Goal: Information Seeking & Learning: Learn about a topic

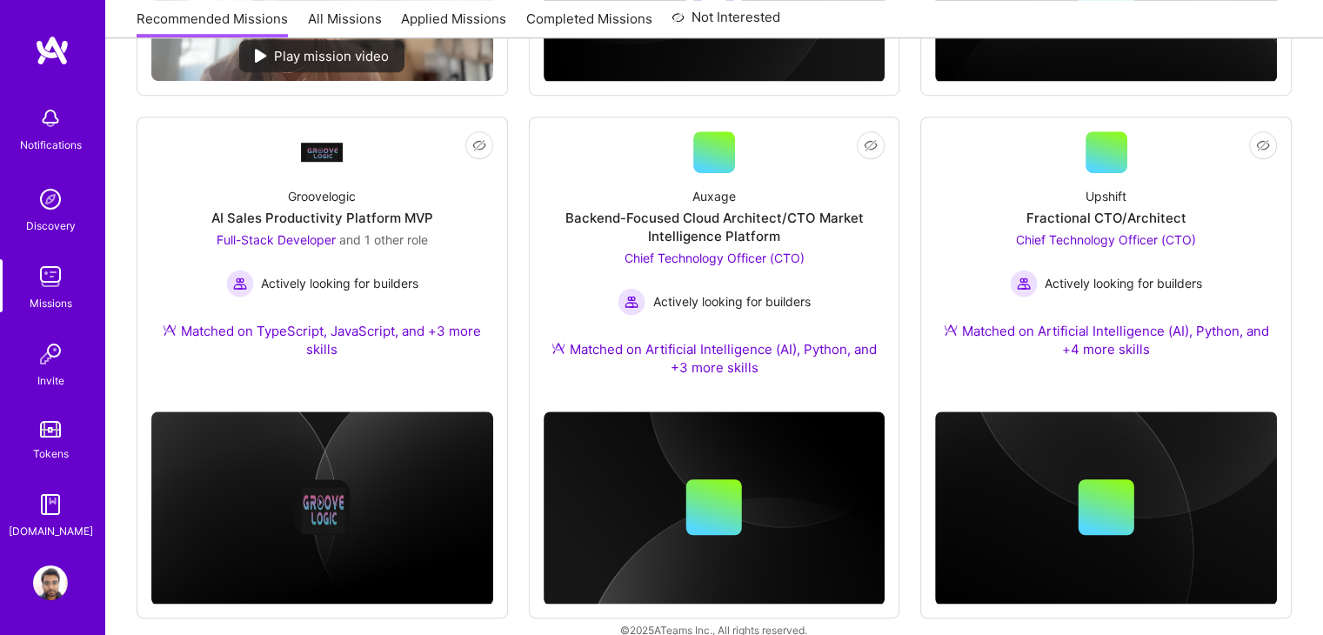
scroll to position [1228, 0]
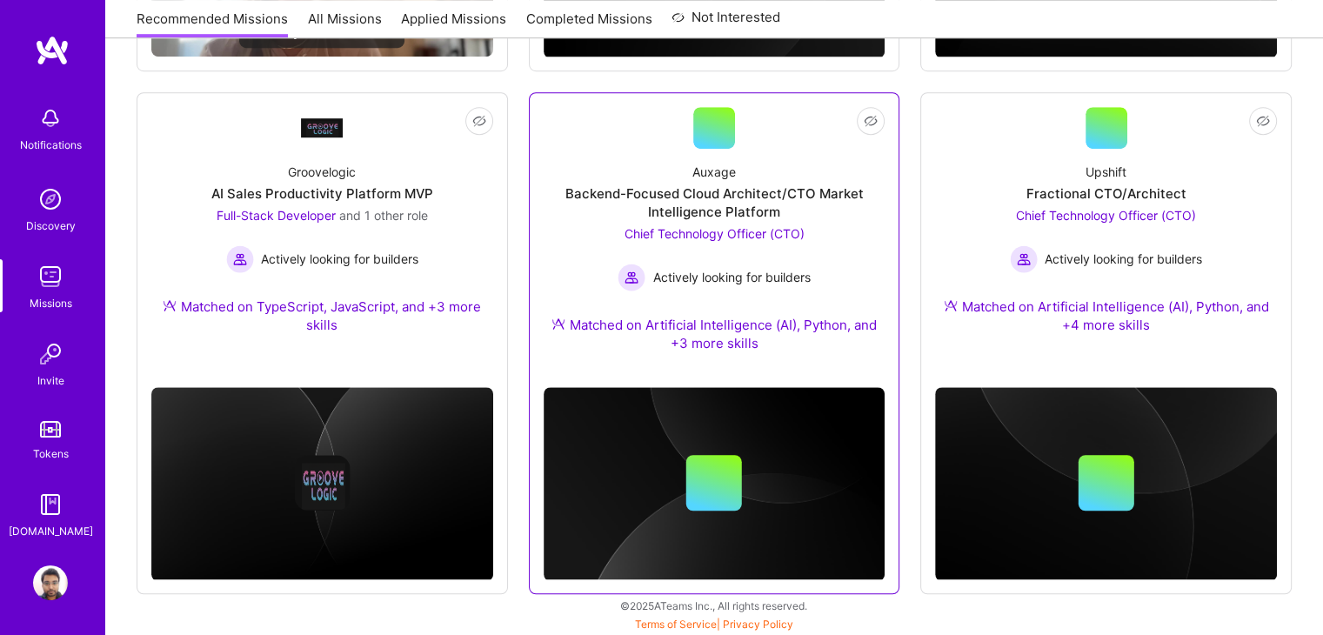
click at [823, 190] on div "Backend-Focused Cloud Architect/CTO Market Intelligence Platform" at bounding box center [715, 202] width 342 height 37
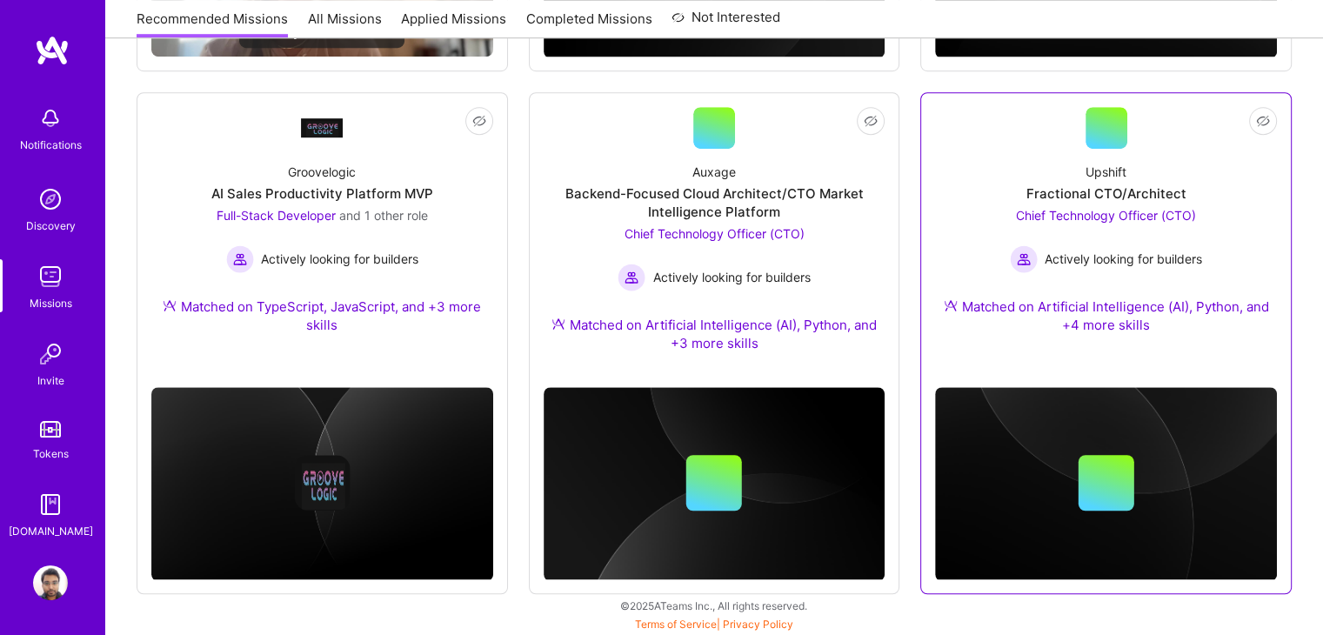
click at [1114, 219] on span "Chief Technology Officer (CTO)" at bounding box center [1106, 215] width 180 height 15
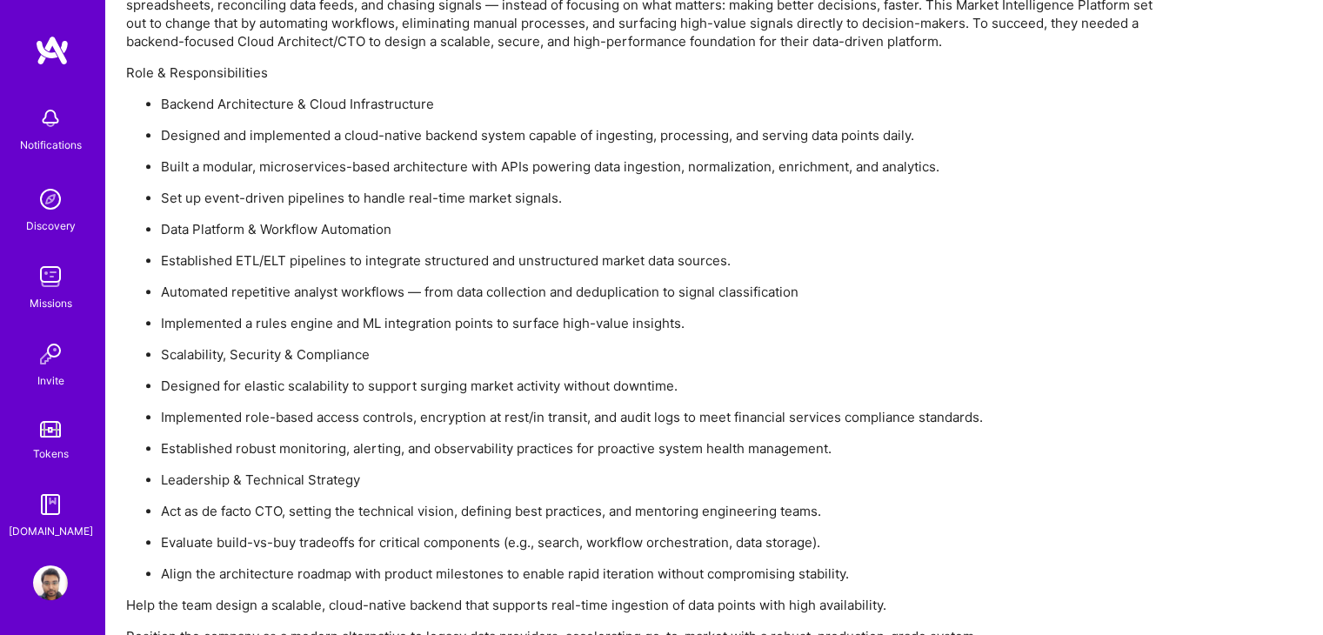
scroll to position [1277, 0]
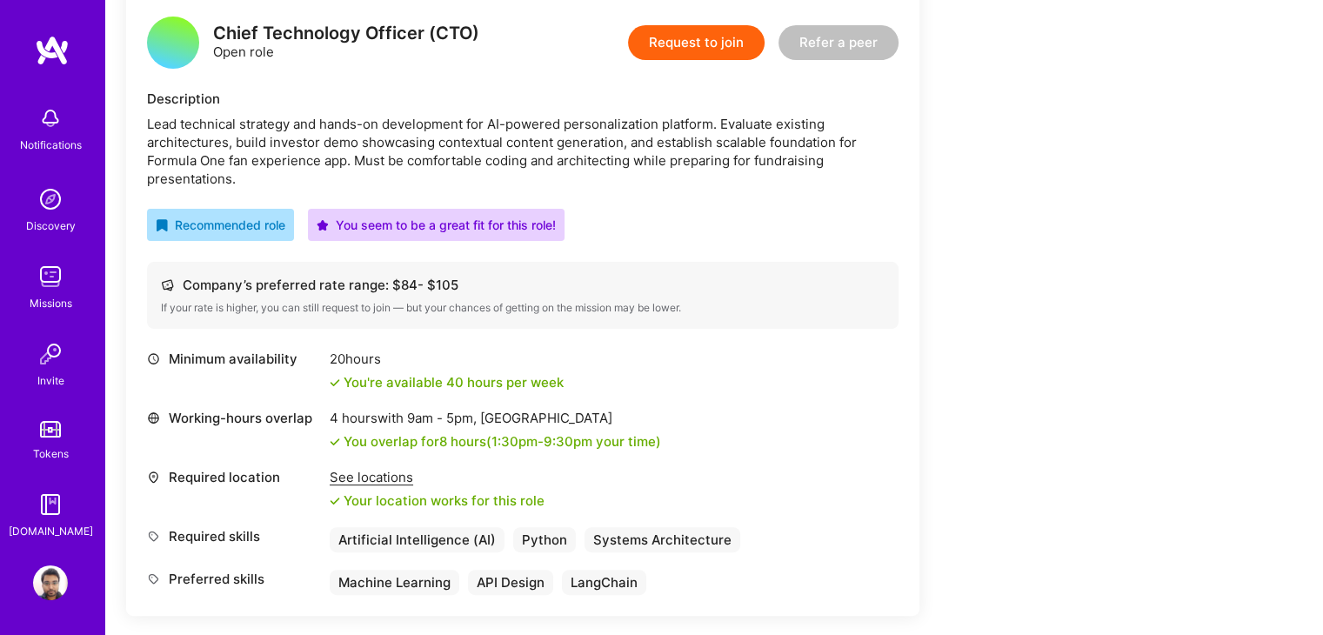
scroll to position [448, 0]
